Goal: Task Accomplishment & Management: Manage account settings

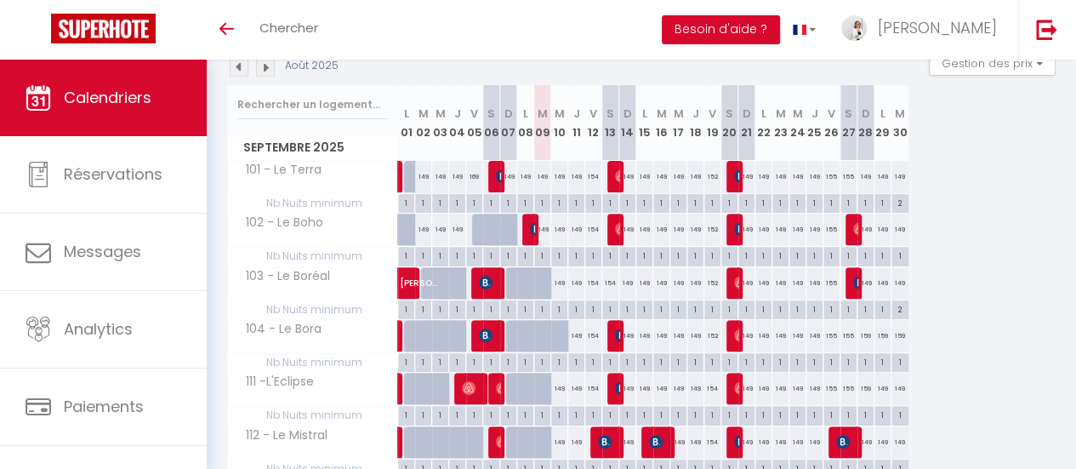
scroll to position [170, 0]
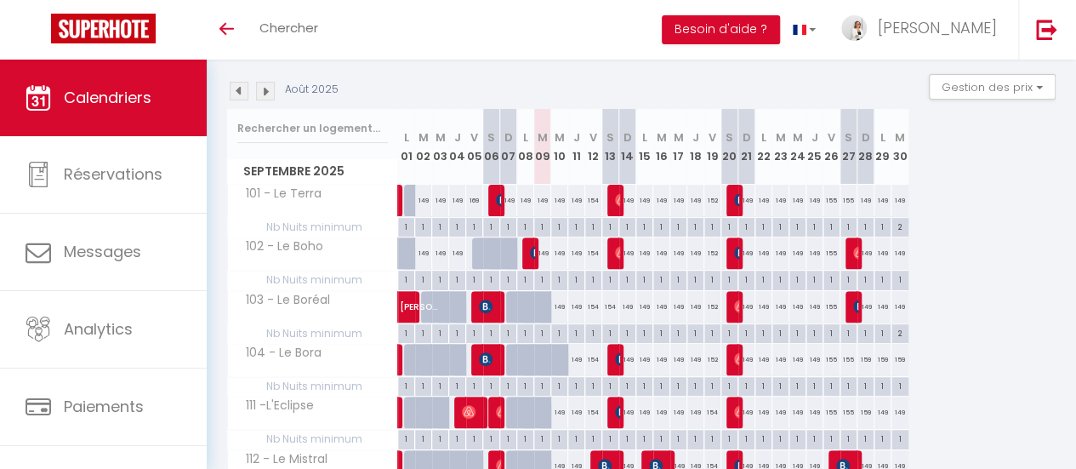
click at [274, 94] on img at bounding box center [265, 91] width 19 height 19
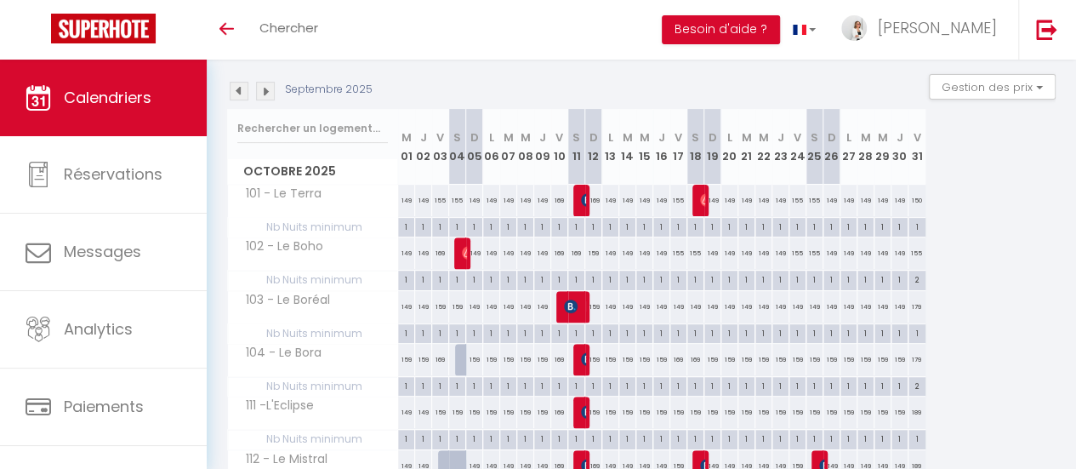
click at [596, 197] on div "169" at bounding box center [593, 200] width 17 height 31
type input "169"
type input "Dim 12 Octobre 2025"
type input "Lun 13 Octobre 2025"
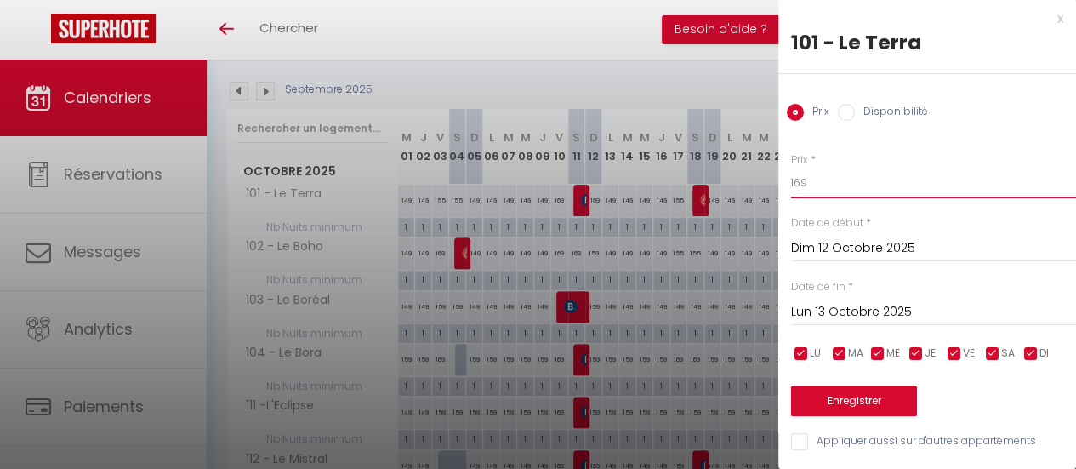
drag, startPoint x: 807, startPoint y: 178, endPoint x: 744, endPoint y: 178, distance: 63.0
click at [744, 178] on body "🟢 Des questions ou besoin d'assistance pour la migration AirBnB? Connectez-vous…" at bounding box center [538, 258] width 1076 height 738
type input "159"
click at [843, 396] on button "Enregistrer" at bounding box center [854, 400] width 126 height 31
type input "[DATE]"
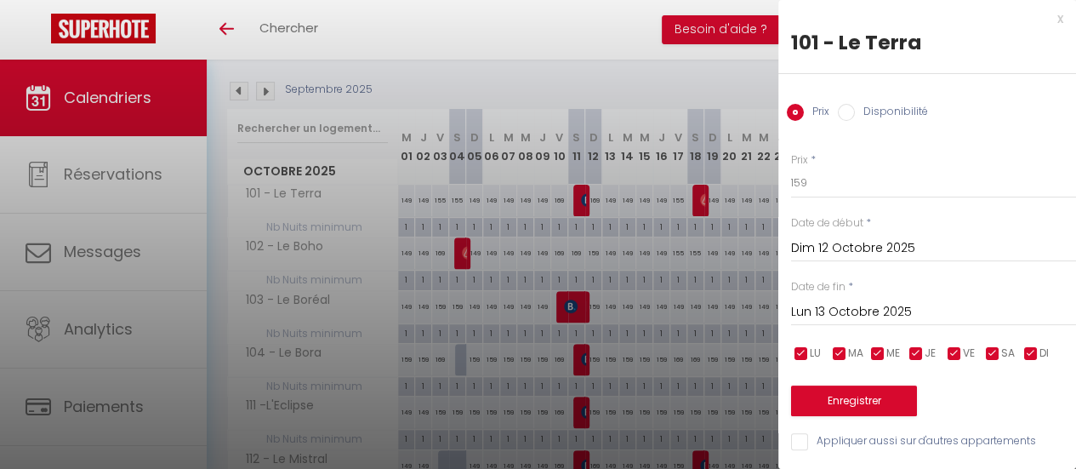
type input "Dim 12 Octobre 2025"
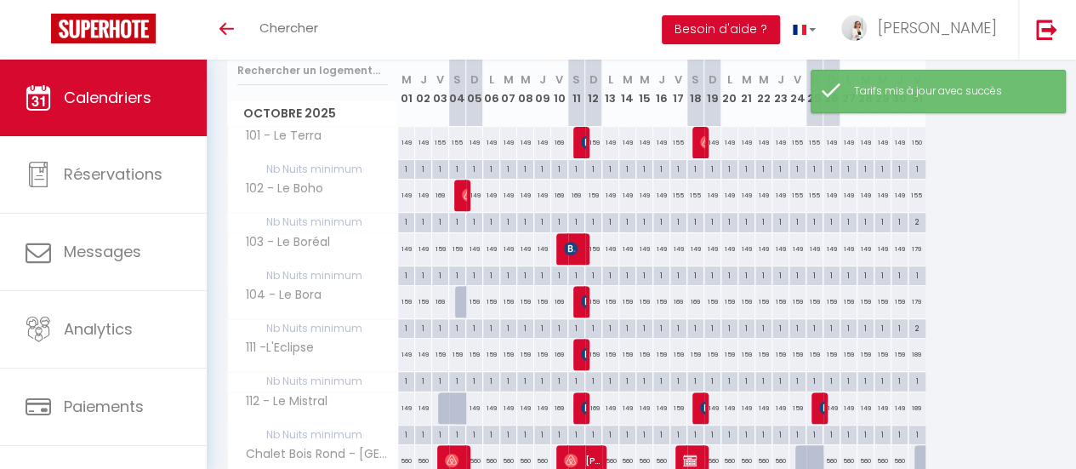
scroll to position [255, 0]
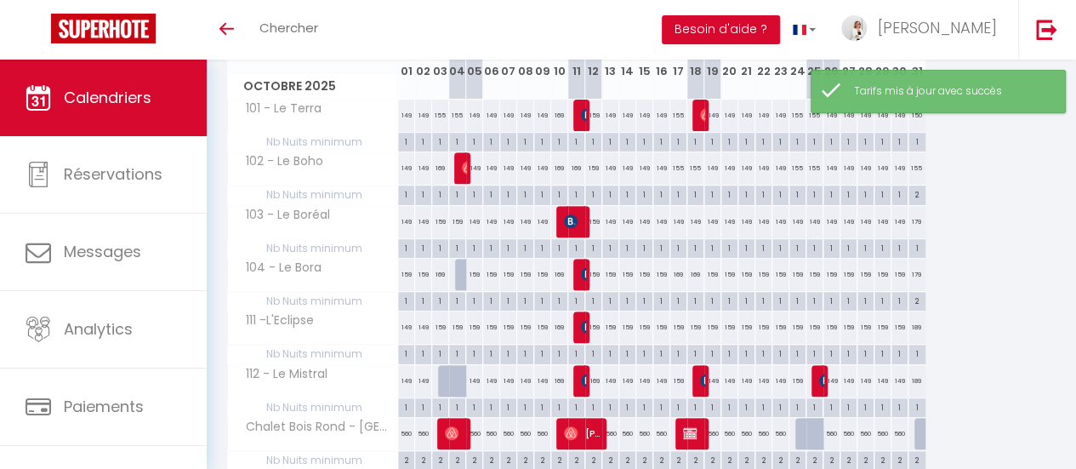
click at [596, 378] on div "169" at bounding box center [593, 380] width 17 height 31
type input "169"
type input "Dim 12 Octobre 2025"
type input "Lun 13 Octobre 2025"
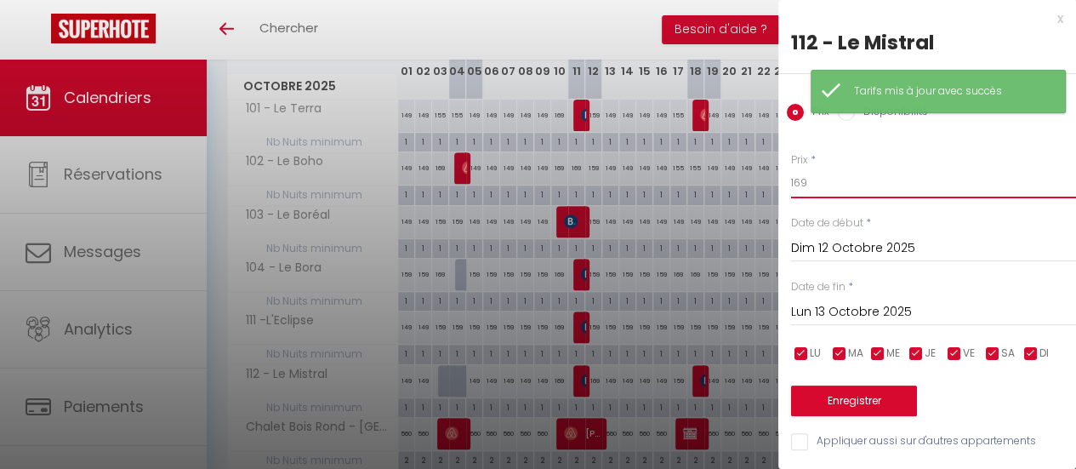
drag, startPoint x: 789, startPoint y: 178, endPoint x: 776, endPoint y: 178, distance: 13.6
click at [776, 178] on body "🟢 Des questions ou besoin d'assistance pour la migration AirBnB? Connectez-vous…" at bounding box center [538, 173] width 1076 height 738
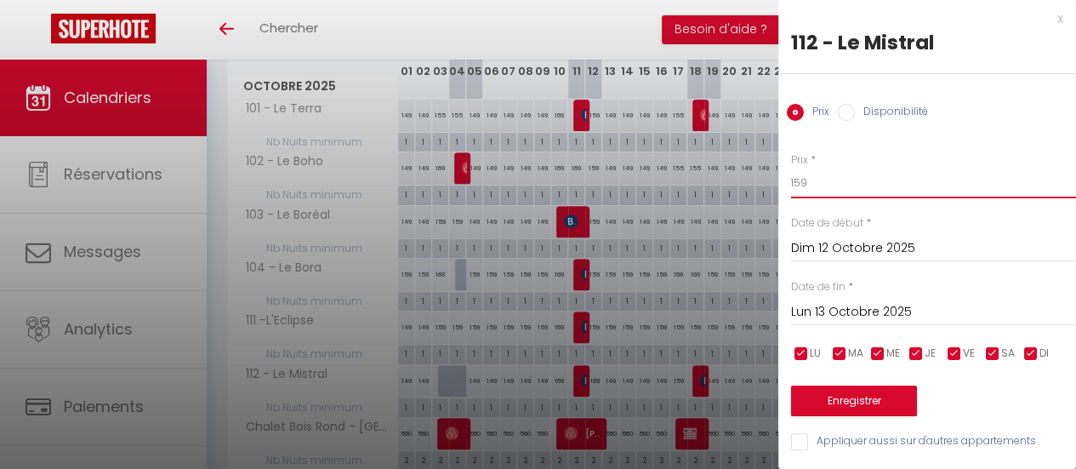
type input "159"
click at [880, 397] on button "Enregistrer" at bounding box center [854, 400] width 126 height 31
type input "[DATE]"
type input "Dim 12 Octobre 2025"
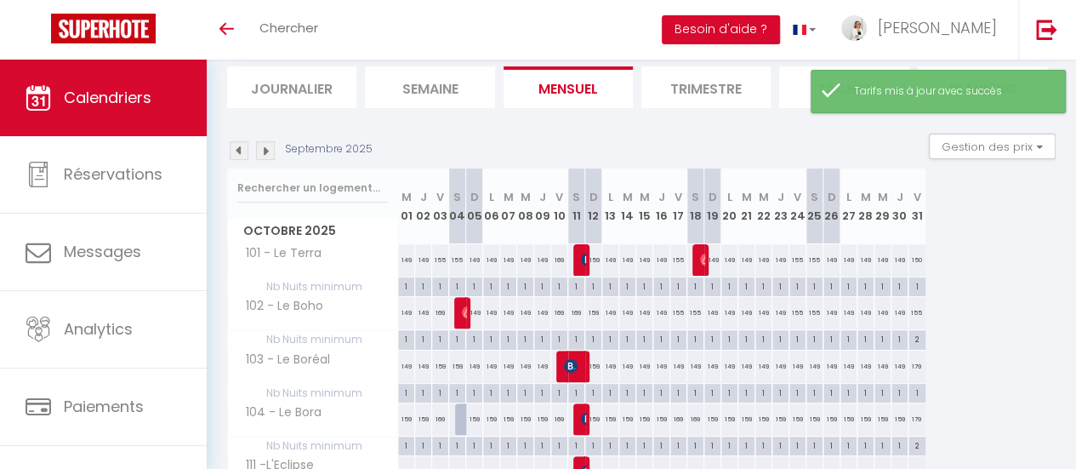
scroll to position [0, 0]
